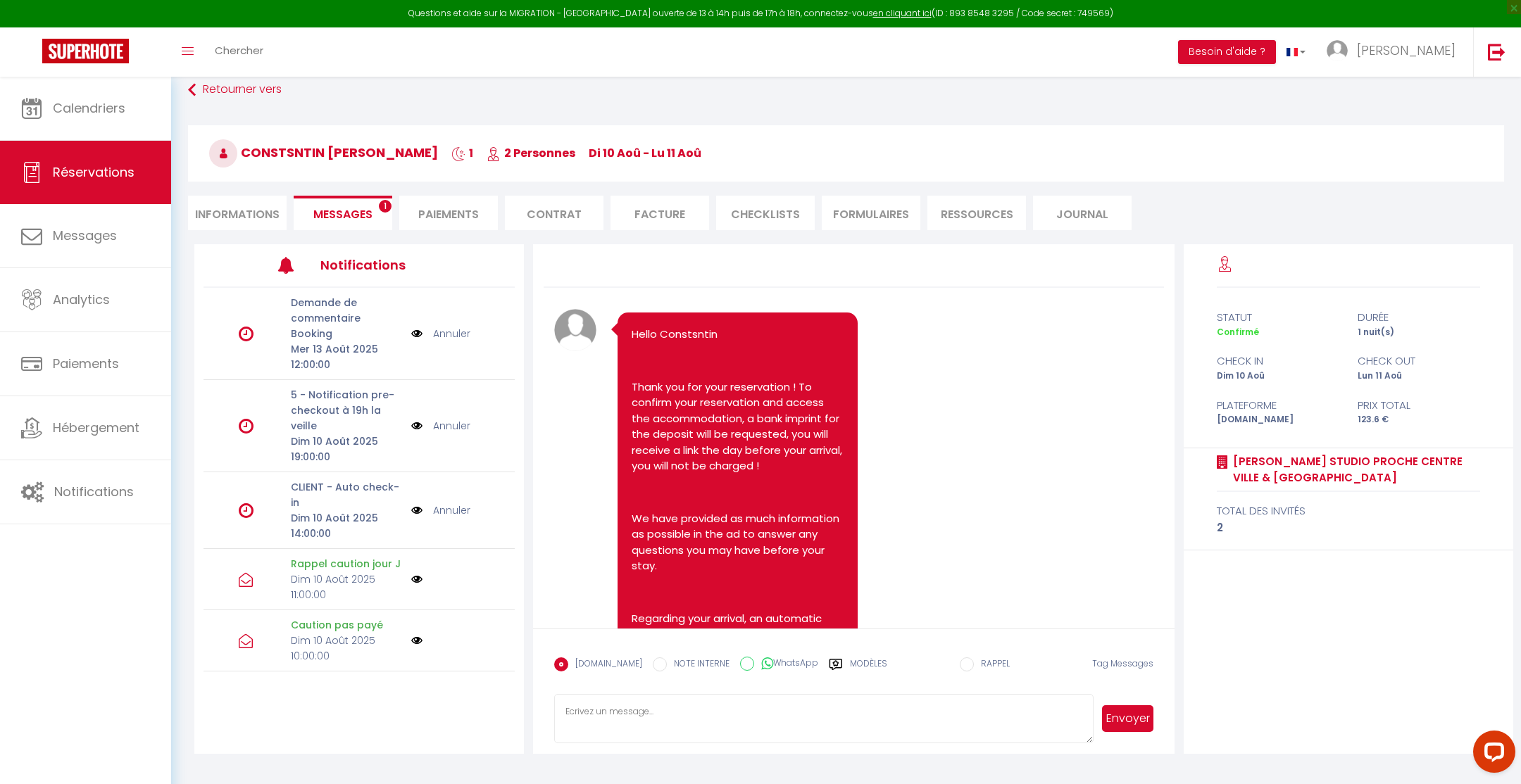
scroll to position [4216, 0]
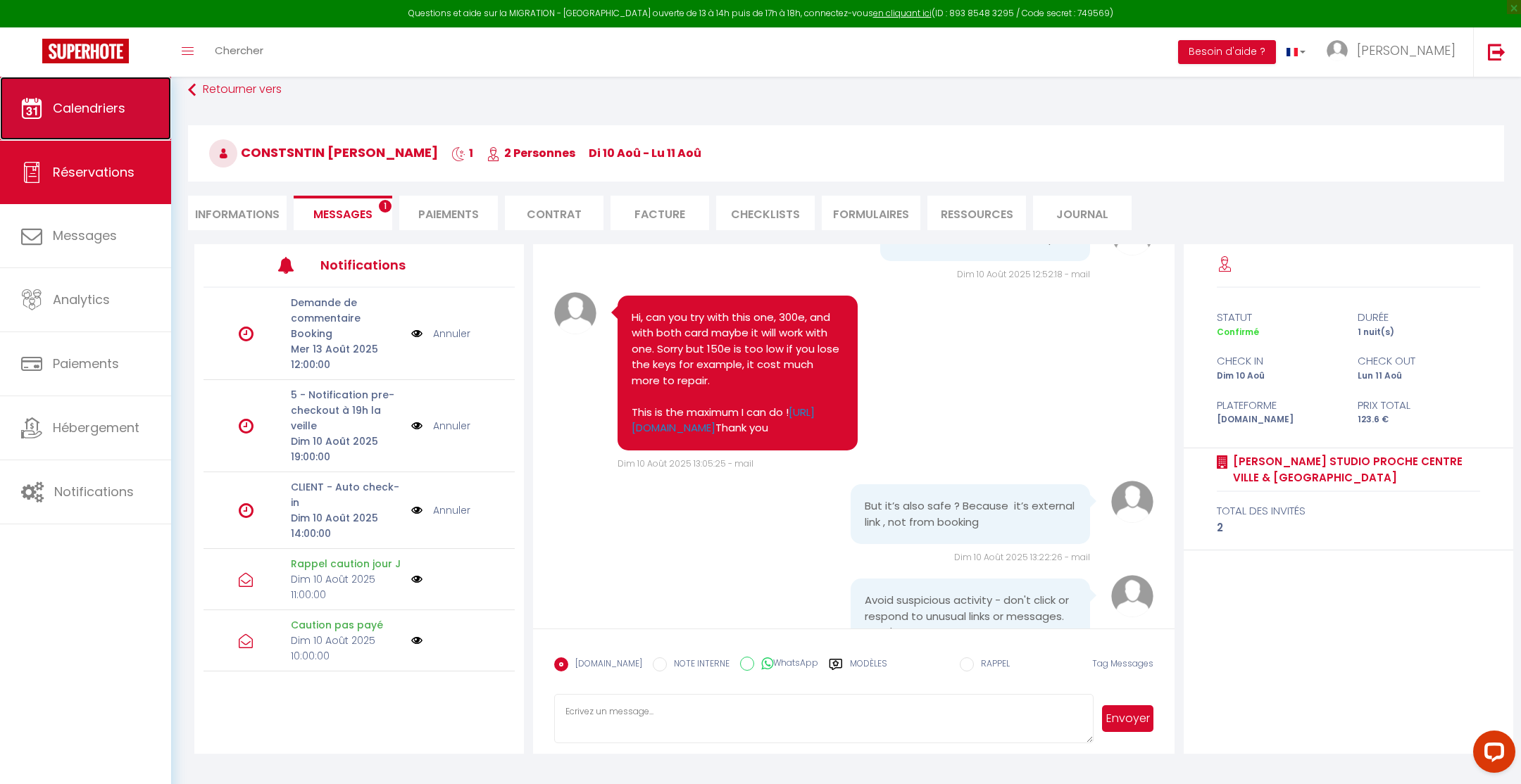
click at [69, 113] on span "Calendriers" at bounding box center [89, 108] width 73 height 18
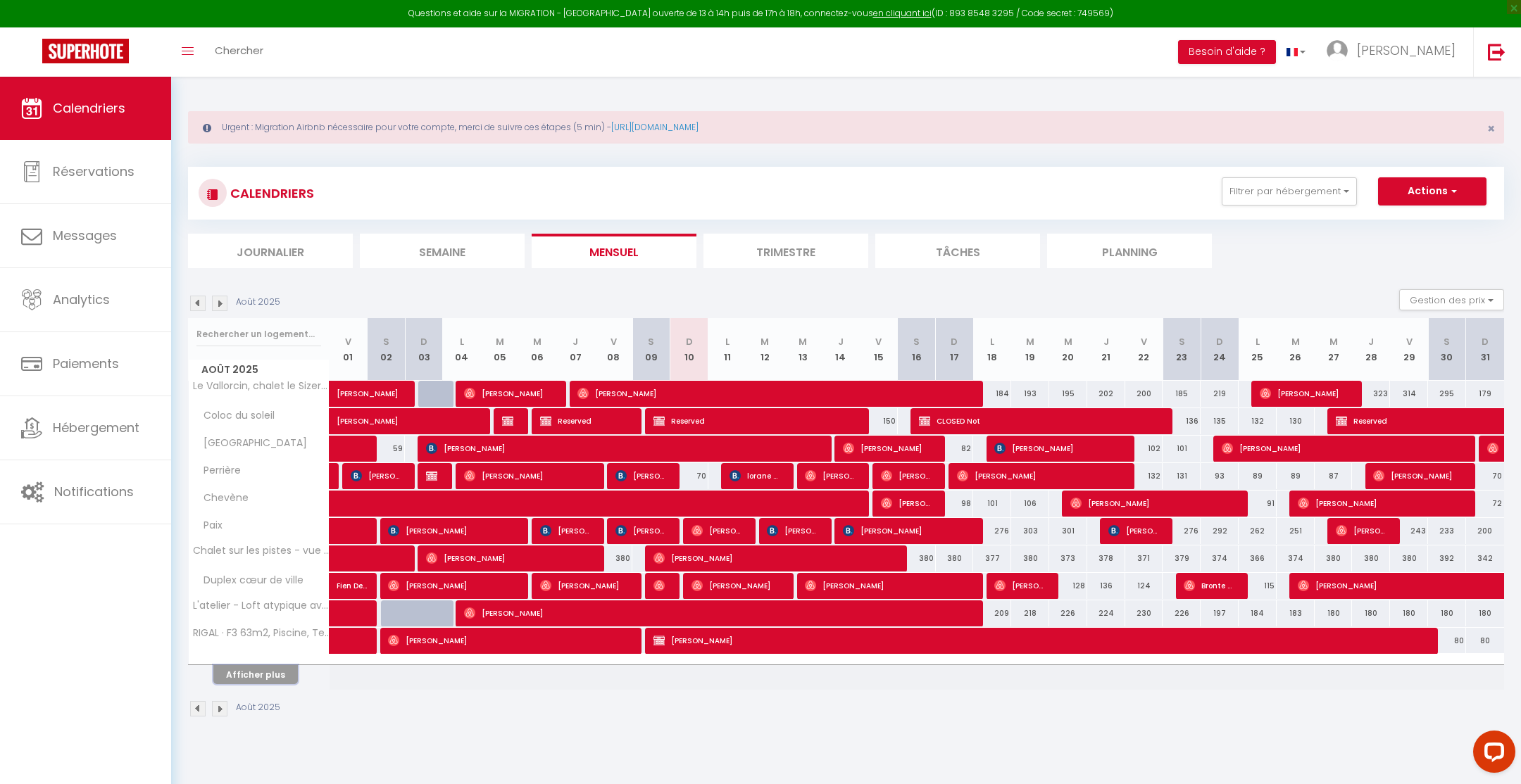
click at [255, 667] on button "Afficher plus" at bounding box center [255, 675] width 85 height 19
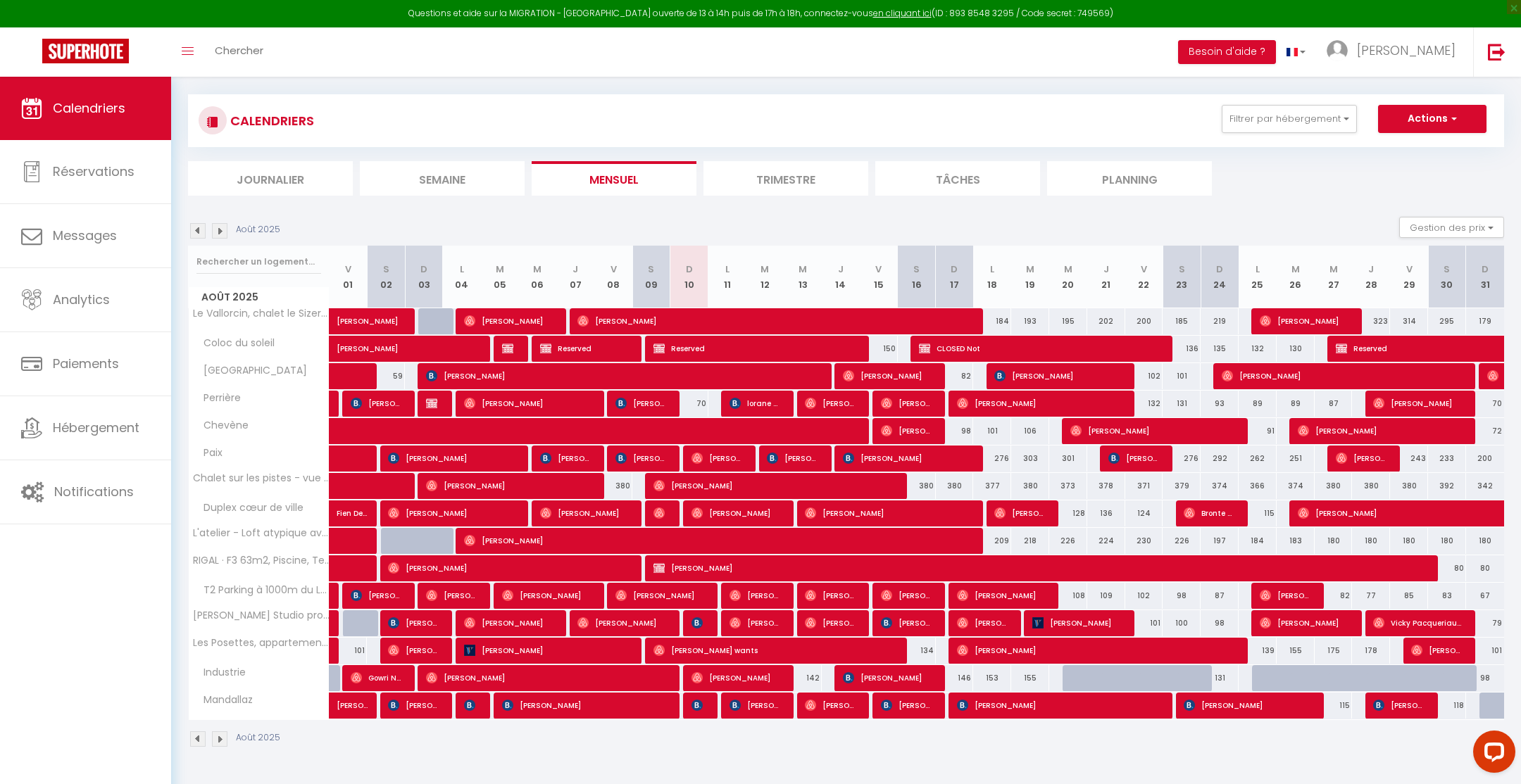
scroll to position [74, 0]
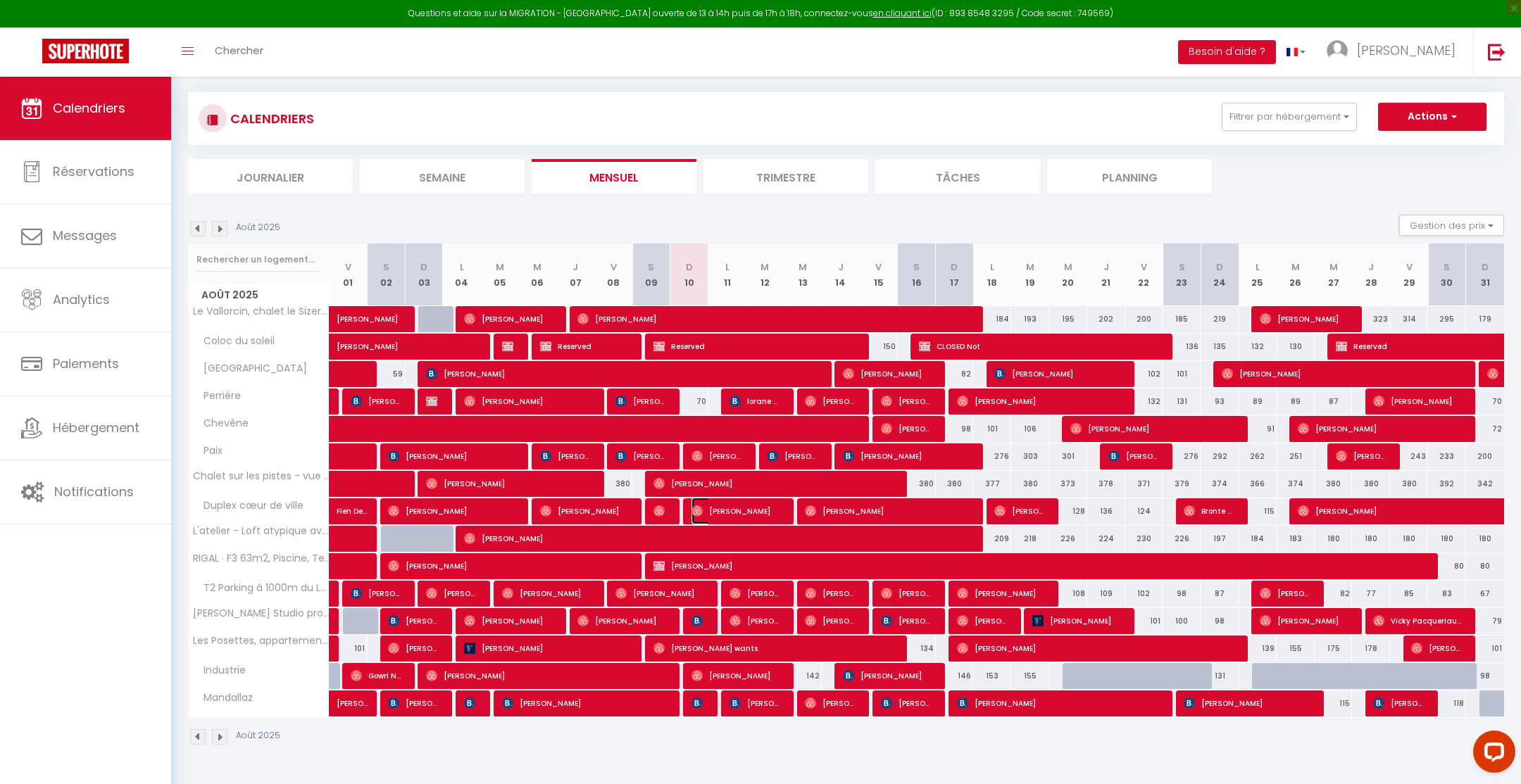
click at [722, 507] on span "[PERSON_NAME]" at bounding box center [735, 511] width 89 height 27
select select "OK"
select select "0"
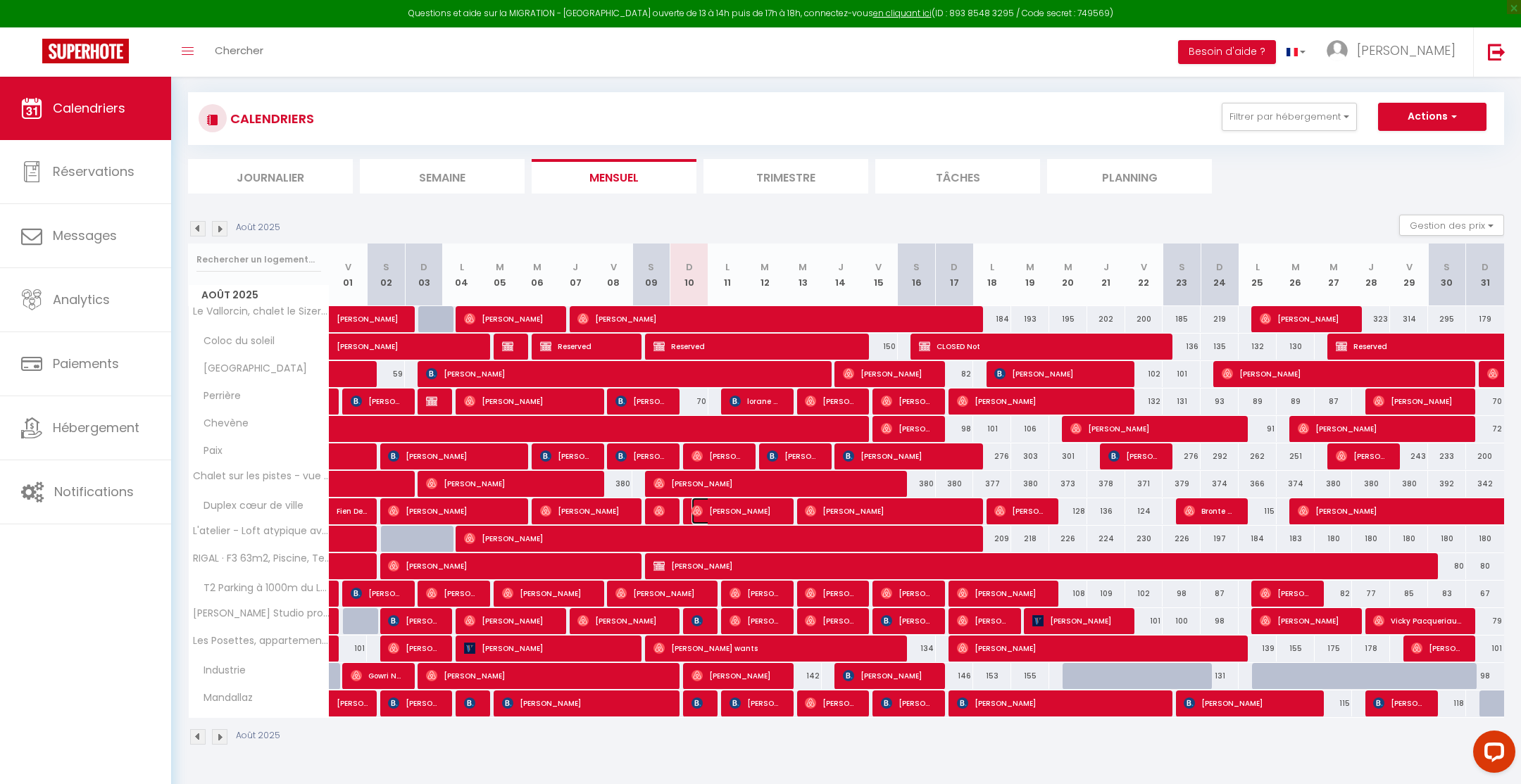
select select "1"
select select
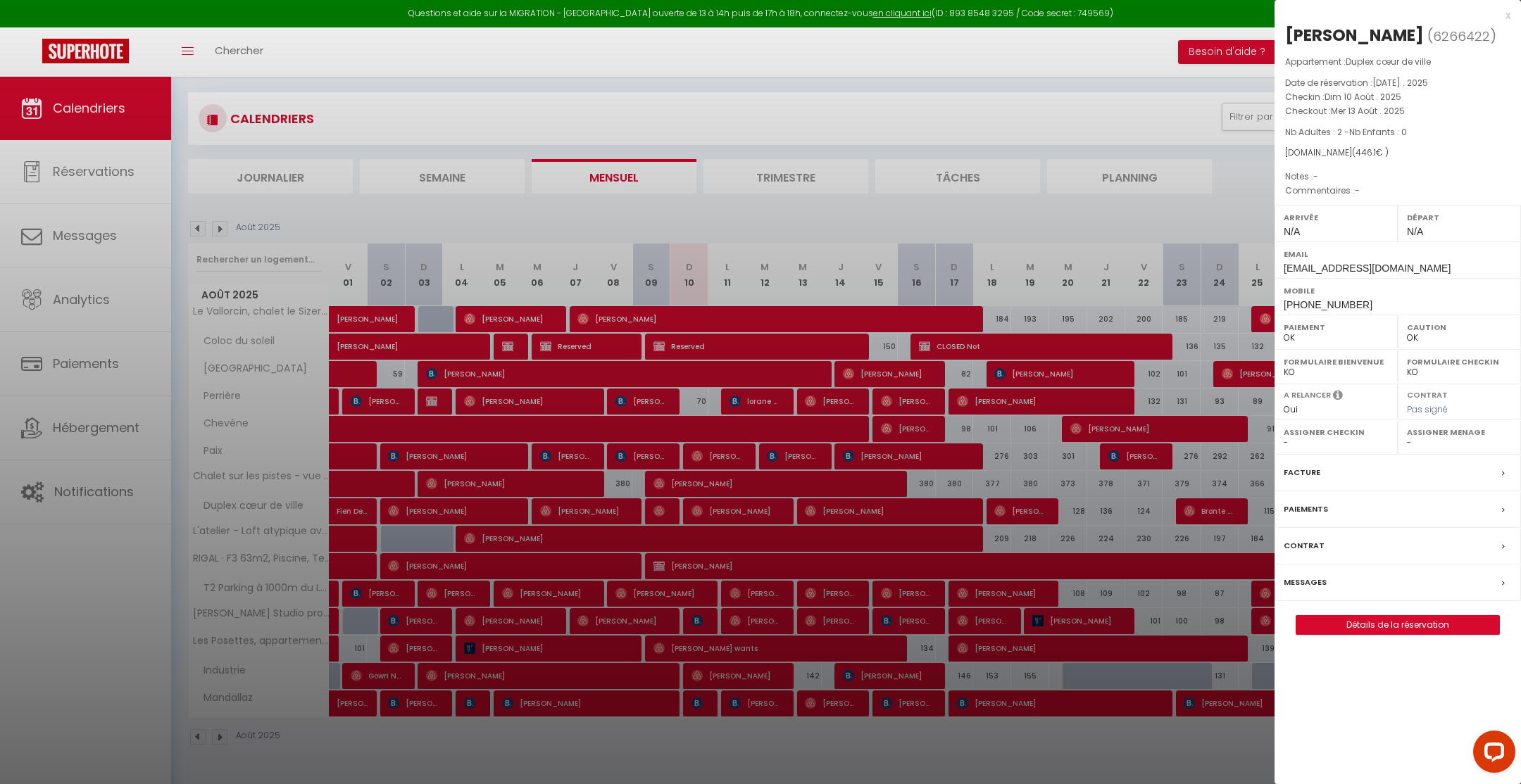
click at [1307, 580] on label "Messages" at bounding box center [1305, 582] width 43 height 15
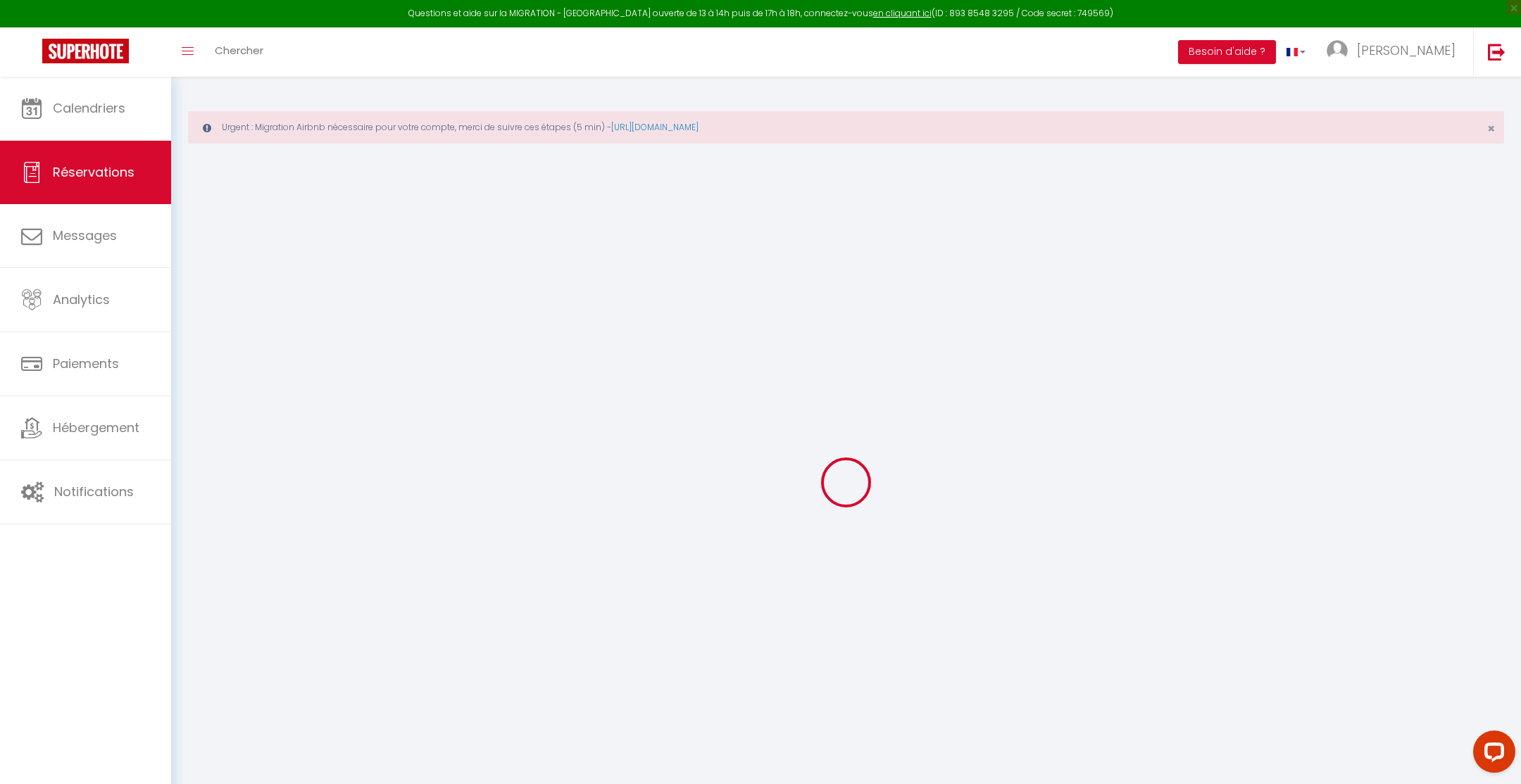
select select
checkbox input "false"
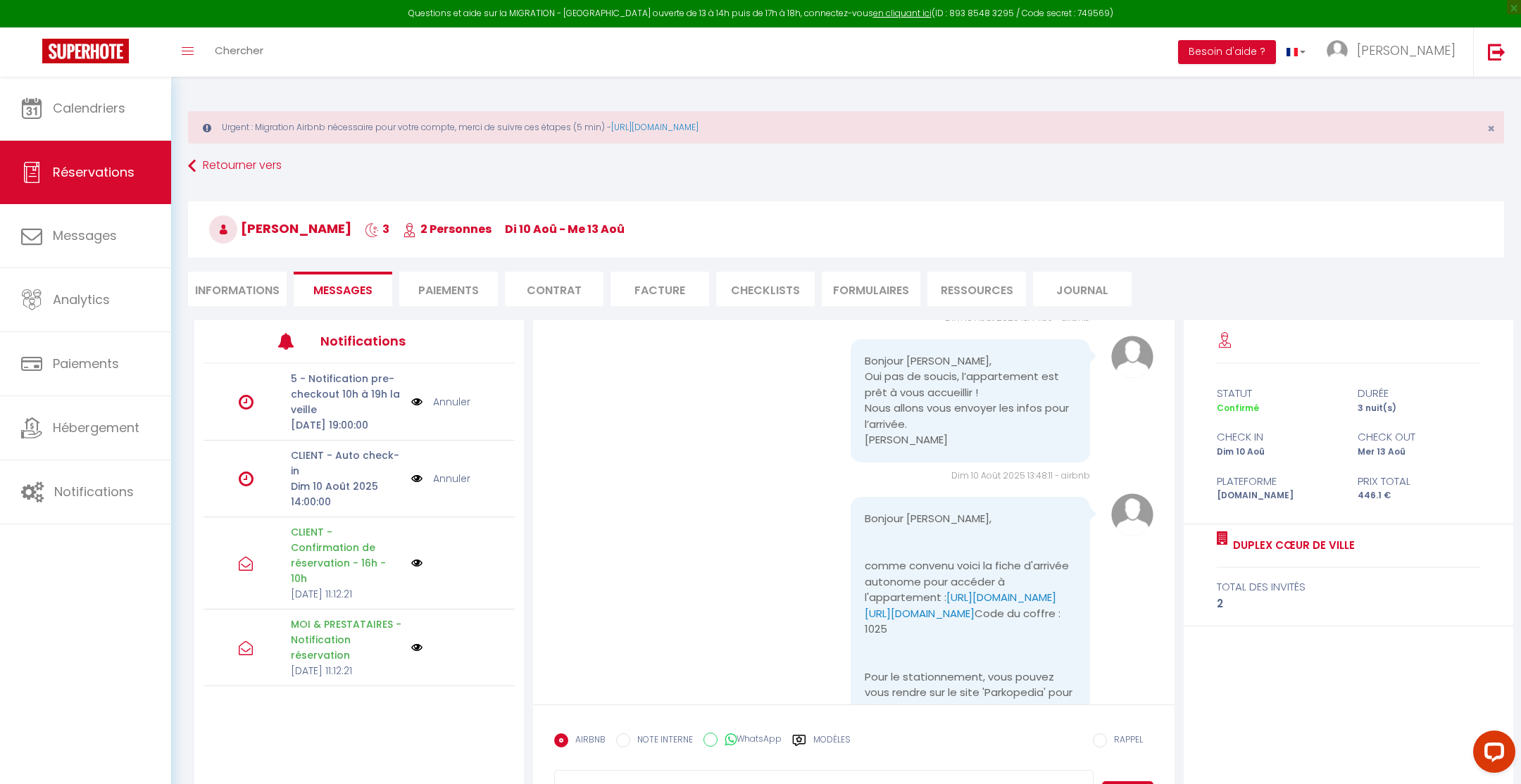
scroll to position [2133, 0]
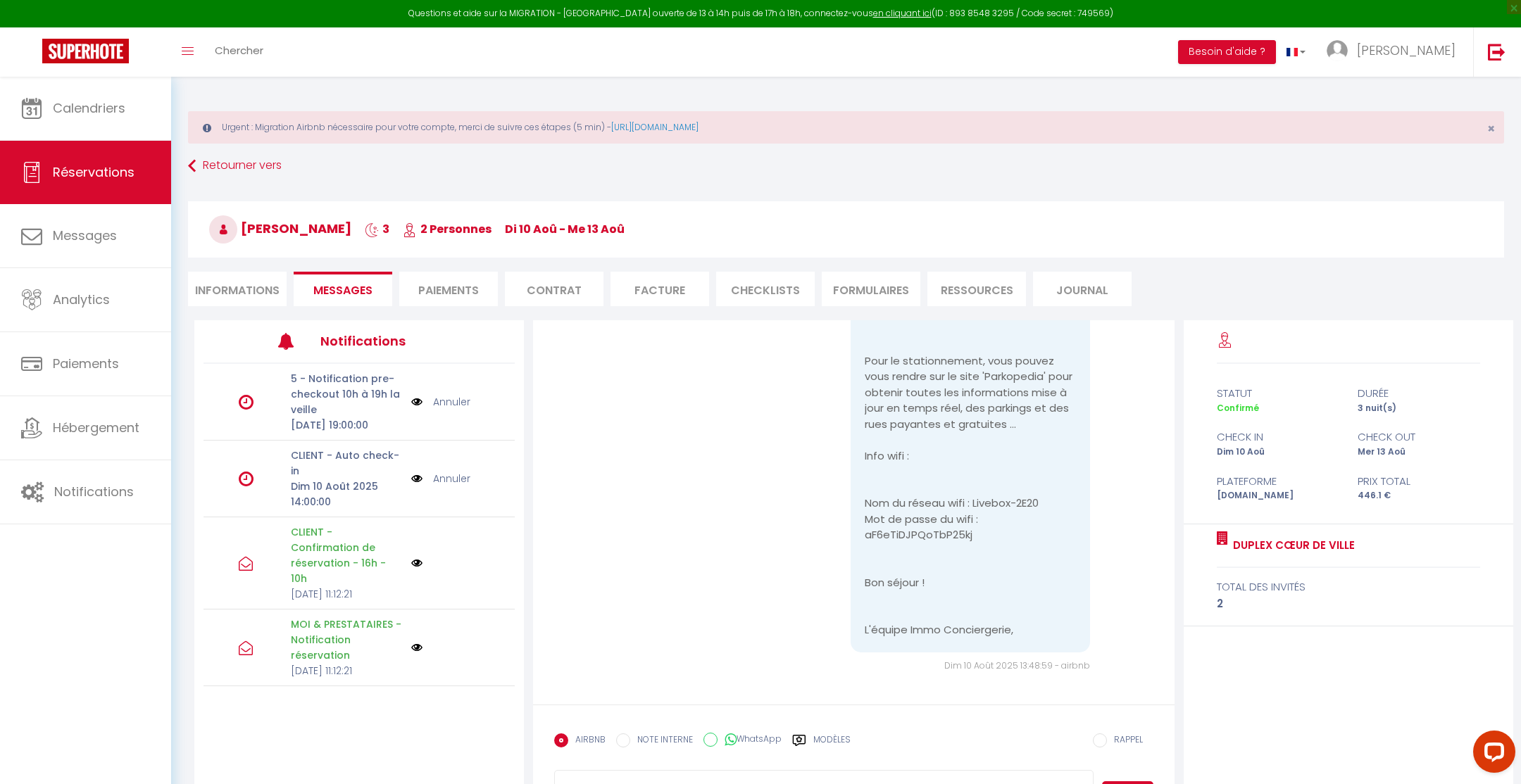
click at [454, 486] on link "Annuler" at bounding box center [451, 478] width 38 height 15
